Goal: Transaction & Acquisition: Obtain resource

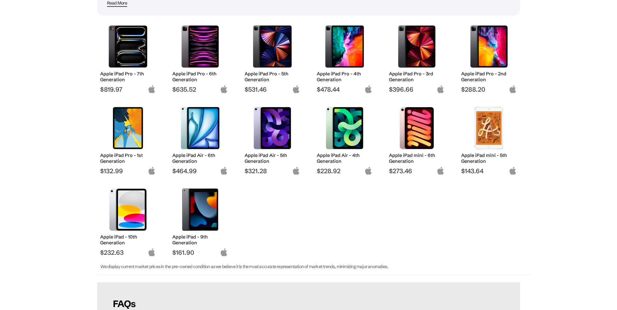
scroll to position [33, 0]
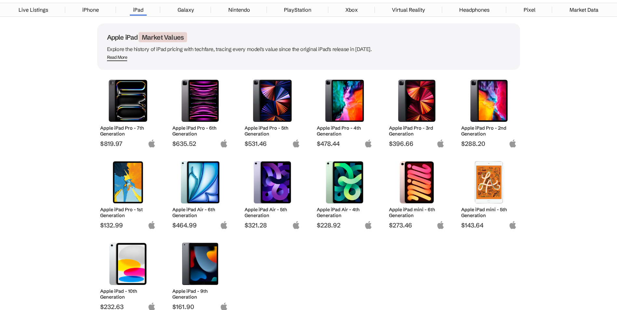
click at [348, 130] on h2 "Apple iPad Pro - 4th Generation" at bounding box center [345, 131] width 56 height 12
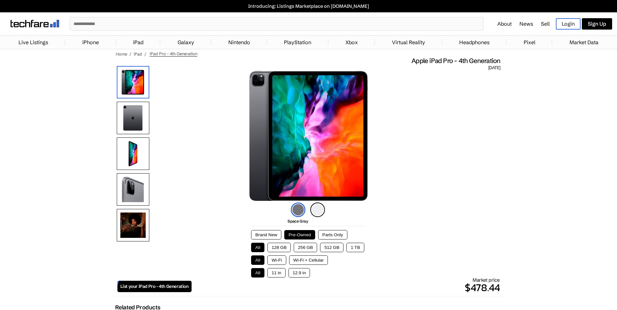
click at [305, 237] on button "Pre-Owned" at bounding box center [299, 234] width 31 height 9
click at [165, 284] on span "List your iPad Pro - 4th Generation" at bounding box center [154, 287] width 68 height 6
